Goal: Task Accomplishment & Management: Manage account settings

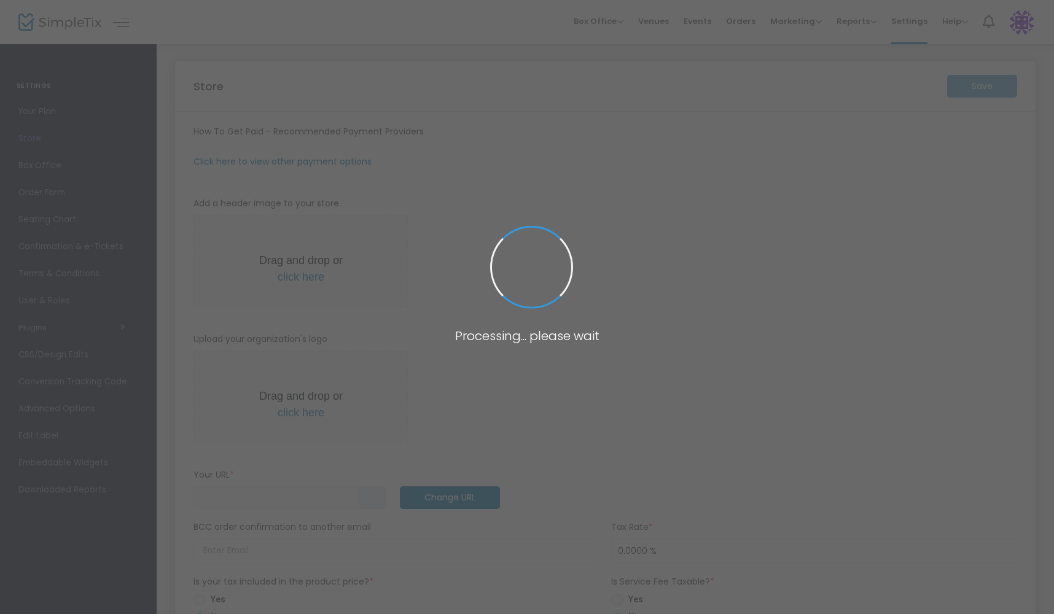
type input "[URL]"
type input "8.3000 %"
radio input "true"
type input "[PERSON_NAME] Level Up"
type input "[PHONE_NUMBER]"
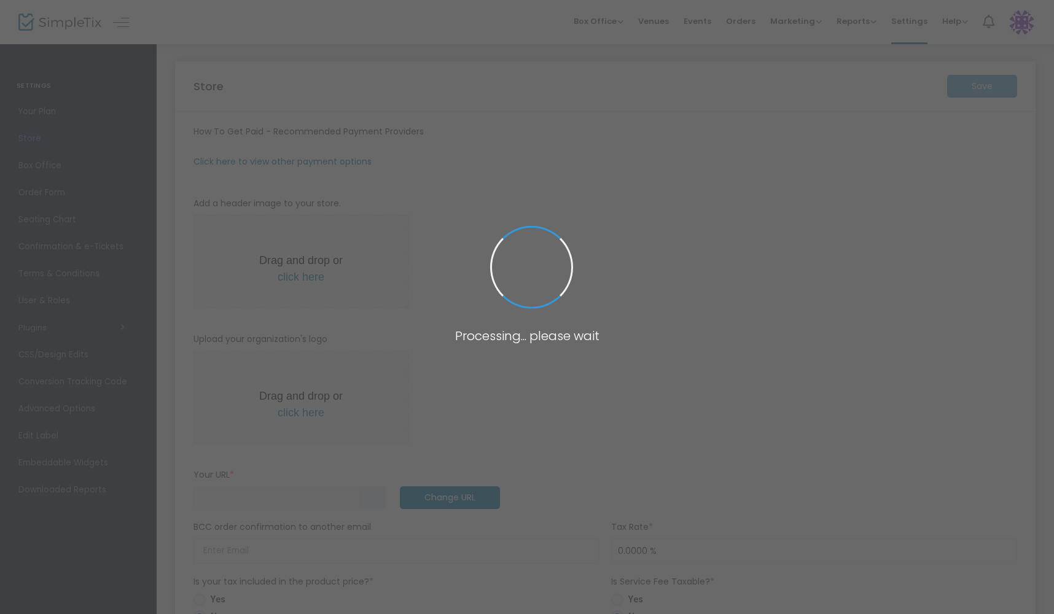
type input "[EMAIL_ADDRESS][DOMAIN_NAME]"
type input "roslynLevelUp"
type input "(UTC-08:00) Pacific Time ([GEOGRAPHIC_DATA] & [GEOGRAPHIC_DATA])"
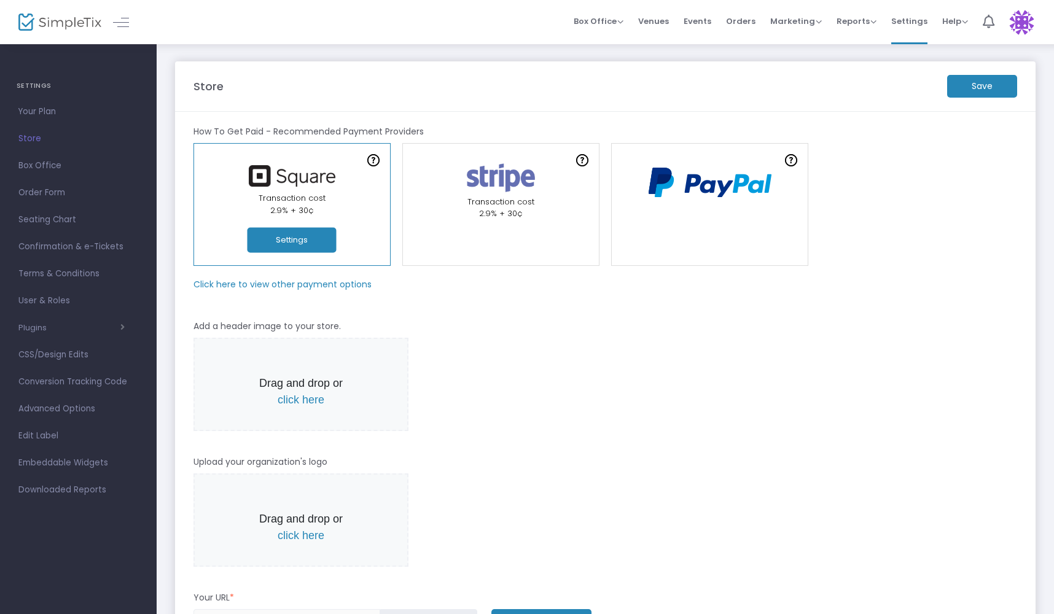
click at [29, 137] on span "Store" at bounding box center [78, 139] width 120 height 16
click at [702, 17] on span "Events" at bounding box center [698, 21] width 28 height 31
